Goal: Transaction & Acquisition: Purchase product/service

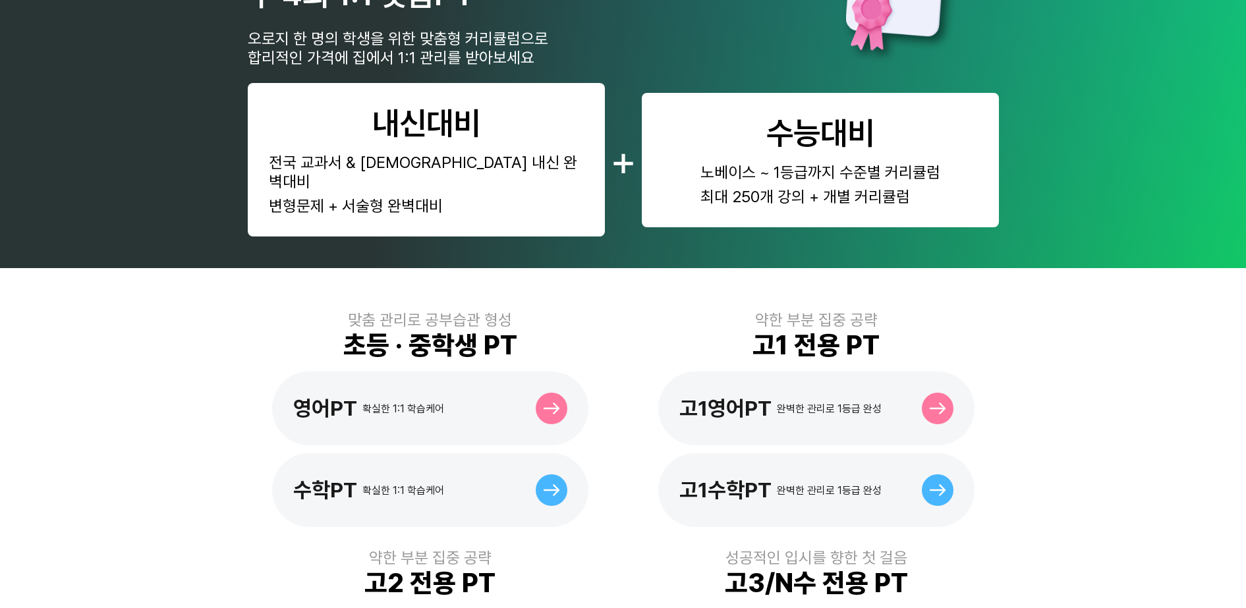
scroll to position [165, 0]
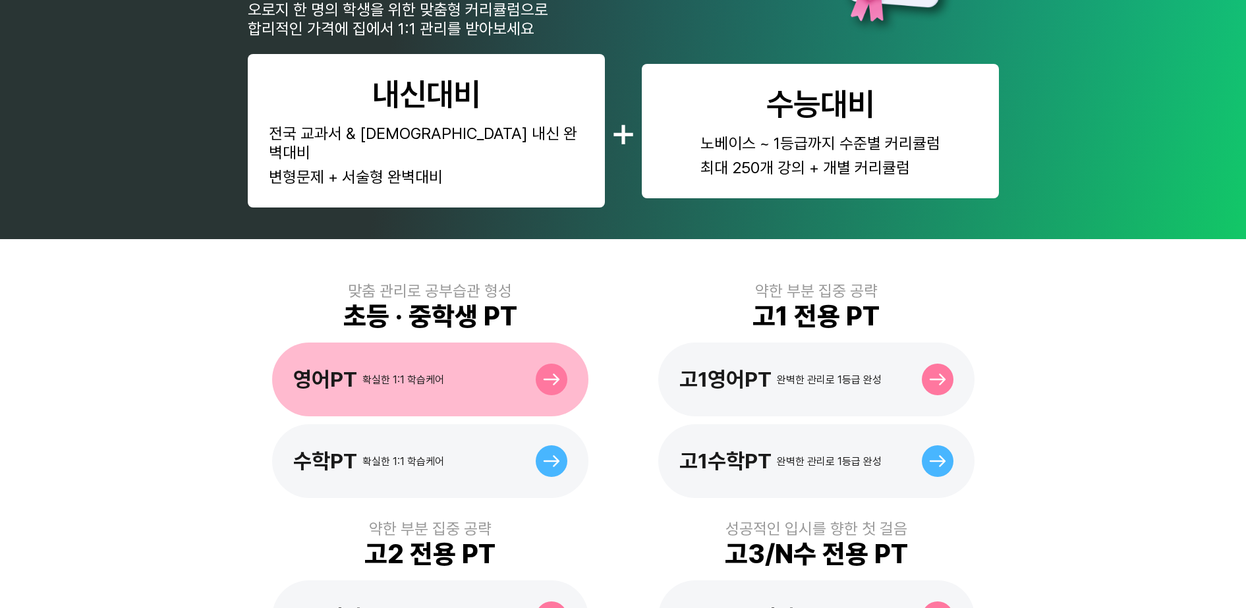
click at [492, 347] on div "영어PT 확실한 1:1 학습케어" at bounding box center [430, 380] width 316 height 74
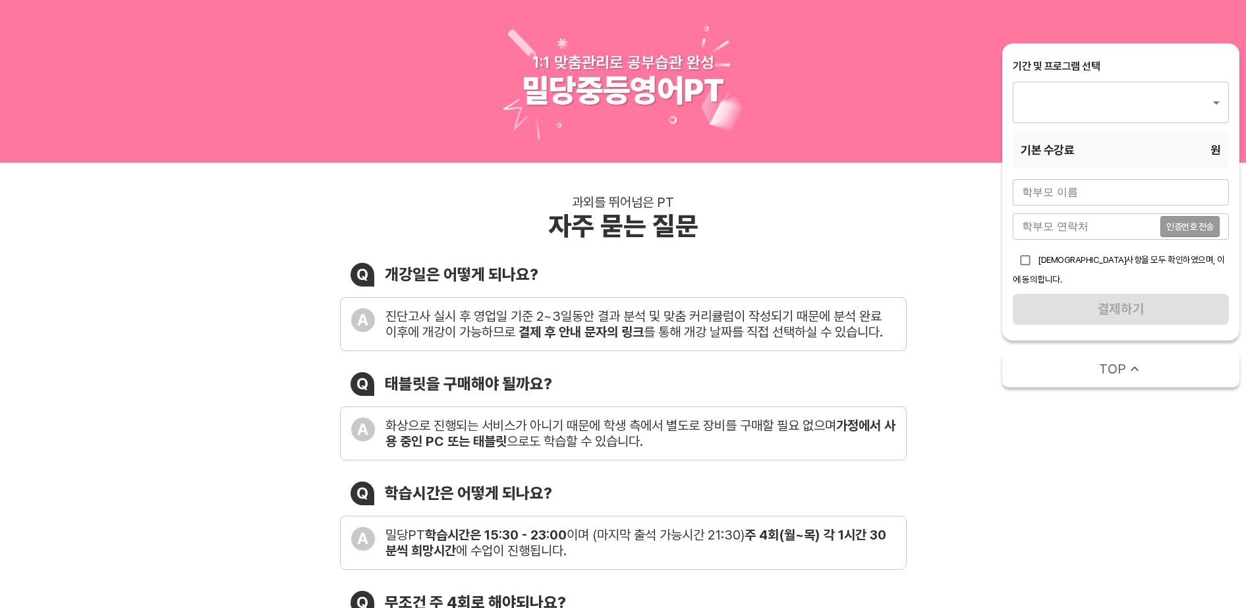
type input "1760"
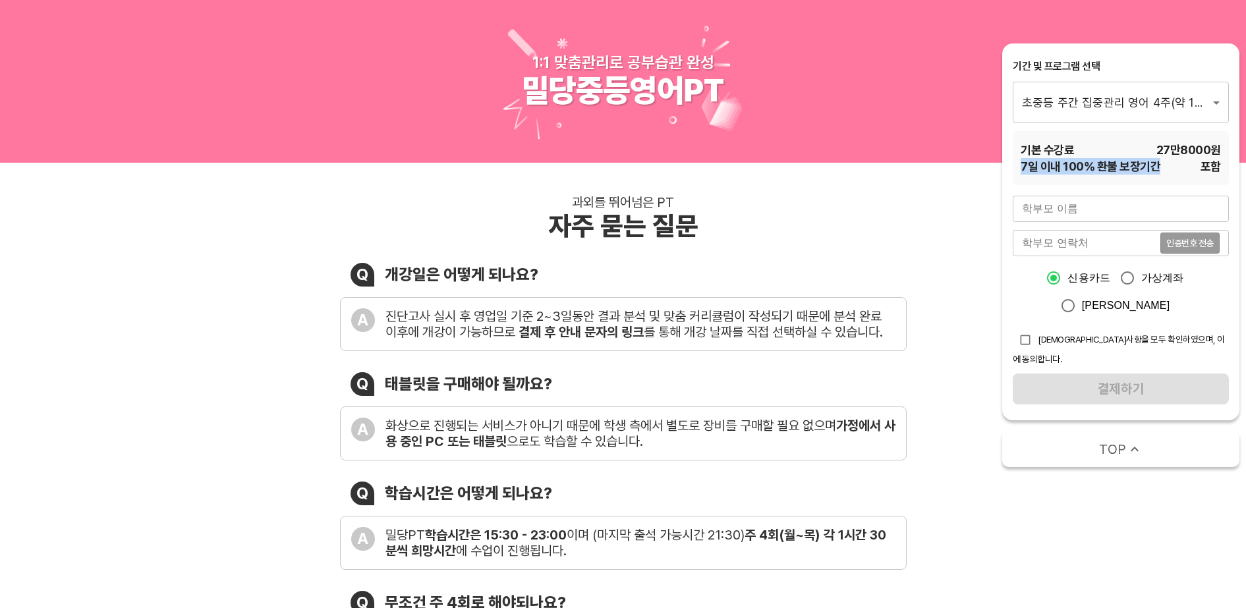
drag, startPoint x: 1022, startPoint y: 169, endPoint x: 1165, endPoint y: 162, distance: 143.8
click at [1165, 162] on div "7 일 이내 100% 환불 보장기간 포함" at bounding box center [1121, 166] width 200 height 16
drag, startPoint x: 1165, startPoint y: 162, endPoint x: 1082, endPoint y: 207, distance: 94.9
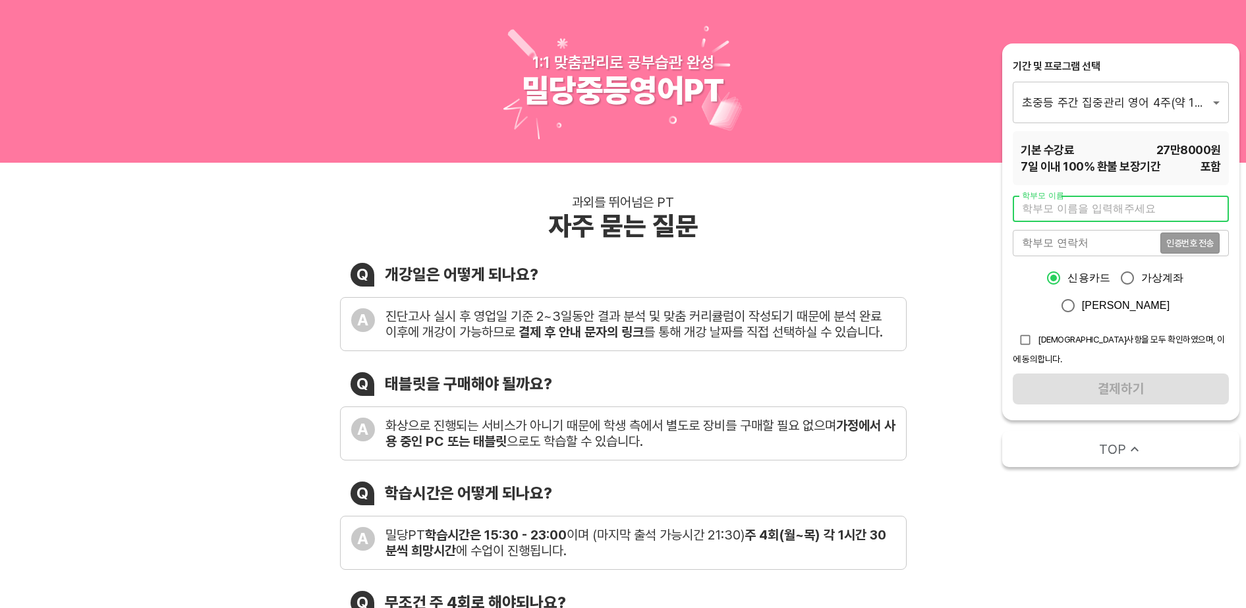
click at [1082, 207] on input "text" at bounding box center [1121, 209] width 216 height 26
click at [945, 185] on div "과외를 뛰어넘은 PT 자주 묻는 질문 Q 개강일은 어떻게 되나요? A 진단고사 실시 후 영업일 기준 2~3일동안 결과 분석 및 맞춤 커리큘럼이…" at bounding box center [623, 499] width 1246 height 673
